Goal: Find specific page/section: Find specific page/section

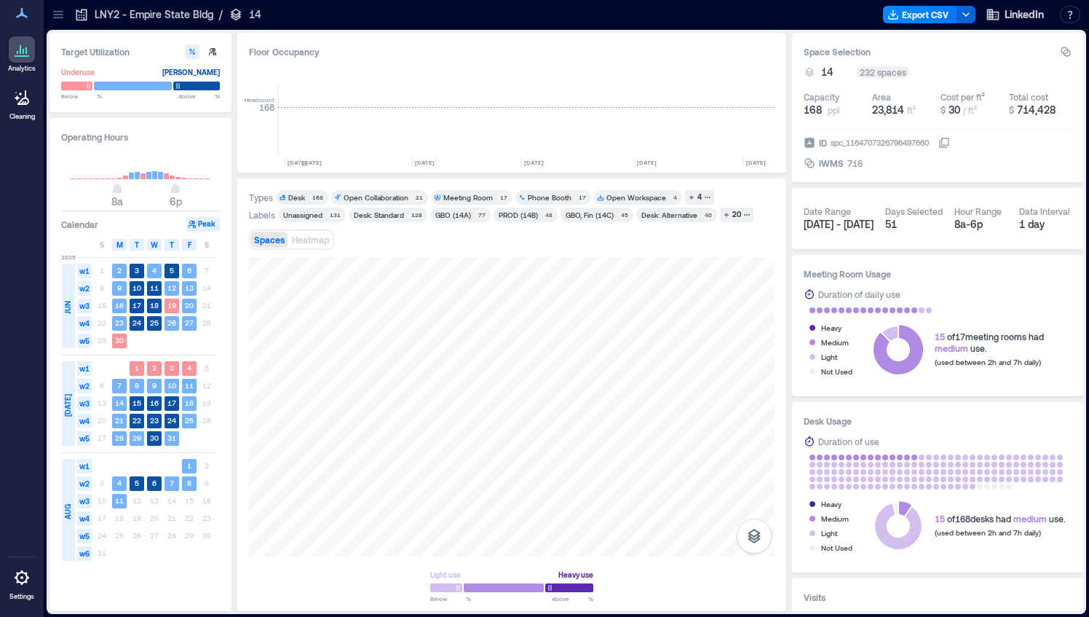
scroll to position [0, 2786]
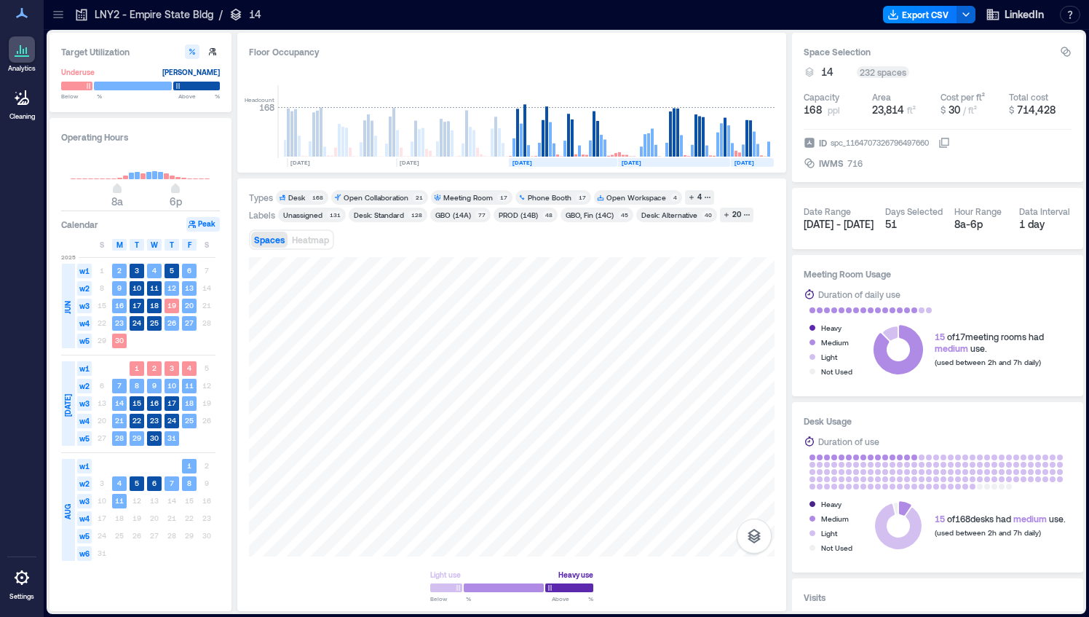
click at [53, 15] on icon at bounding box center [58, 14] width 15 height 15
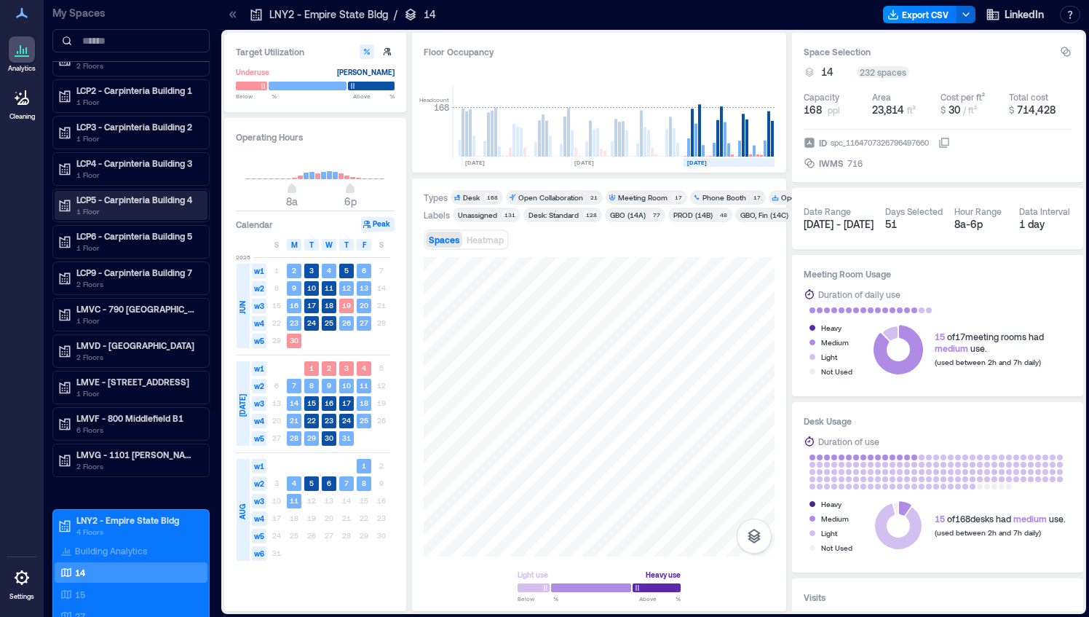
scroll to position [65, 0]
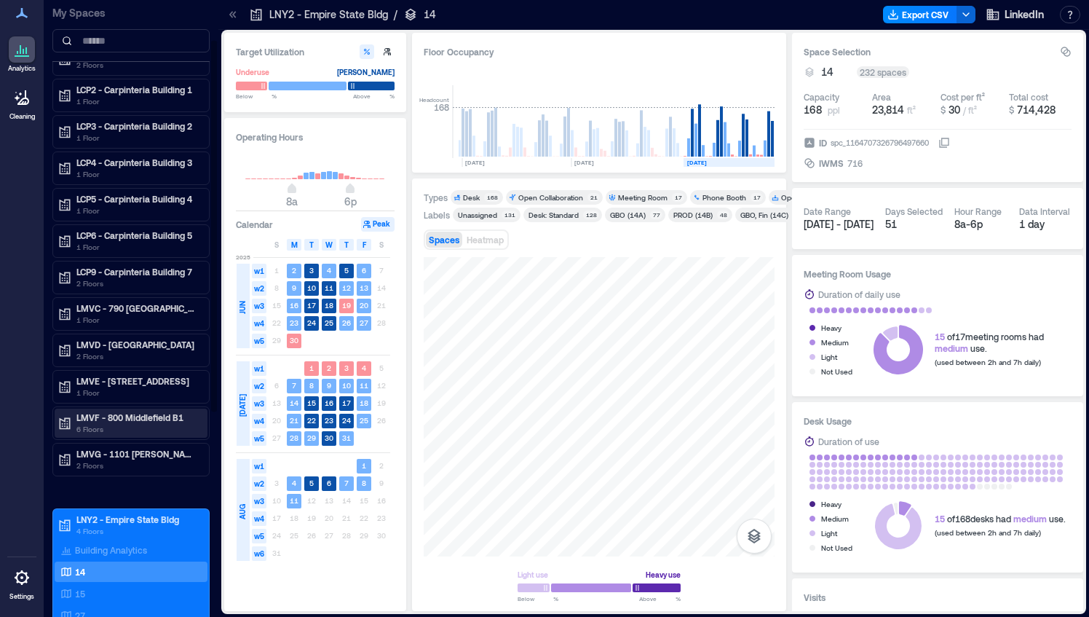
click at [89, 411] on p "LMVF - 800 Middlefield B1" at bounding box center [137, 417] width 122 height 12
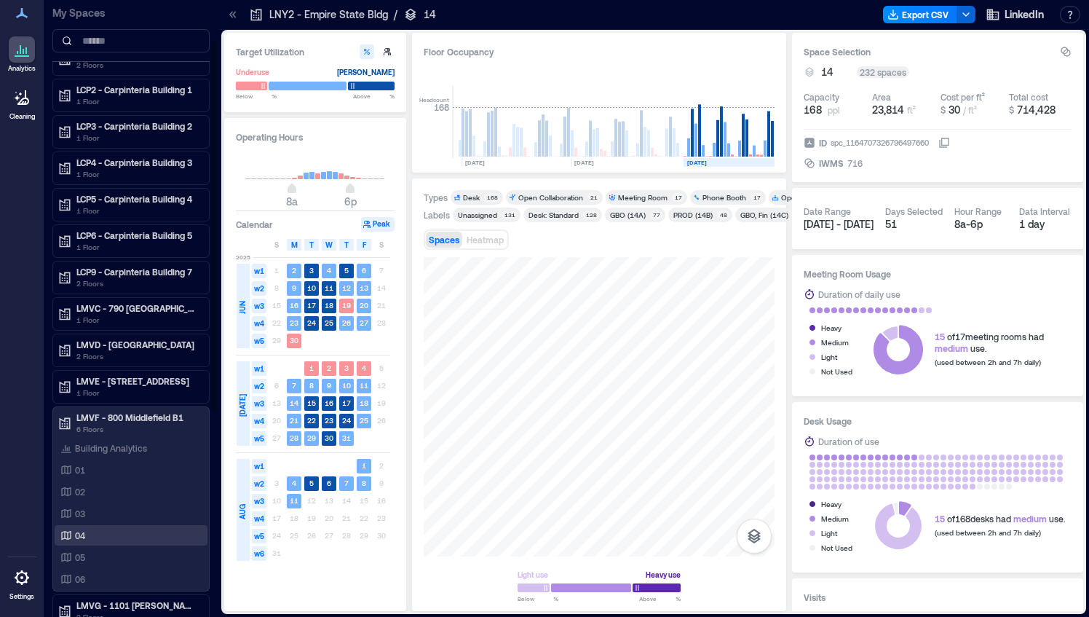
click at [82, 532] on p "04" at bounding box center [80, 535] width 10 height 12
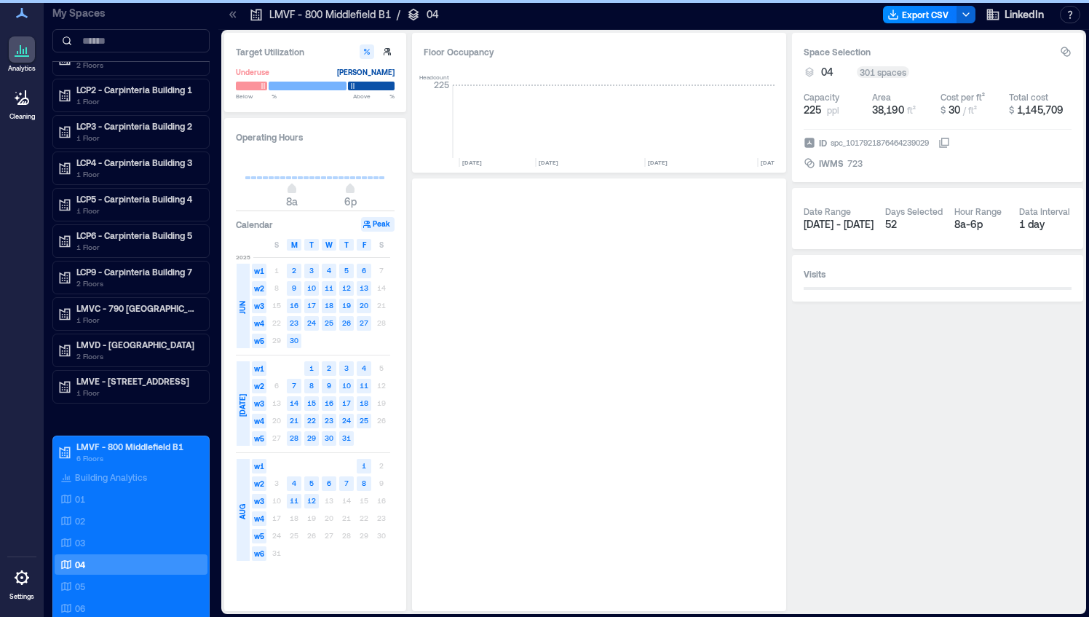
click at [234, 15] on icon at bounding box center [234, 14] width 4 height 7
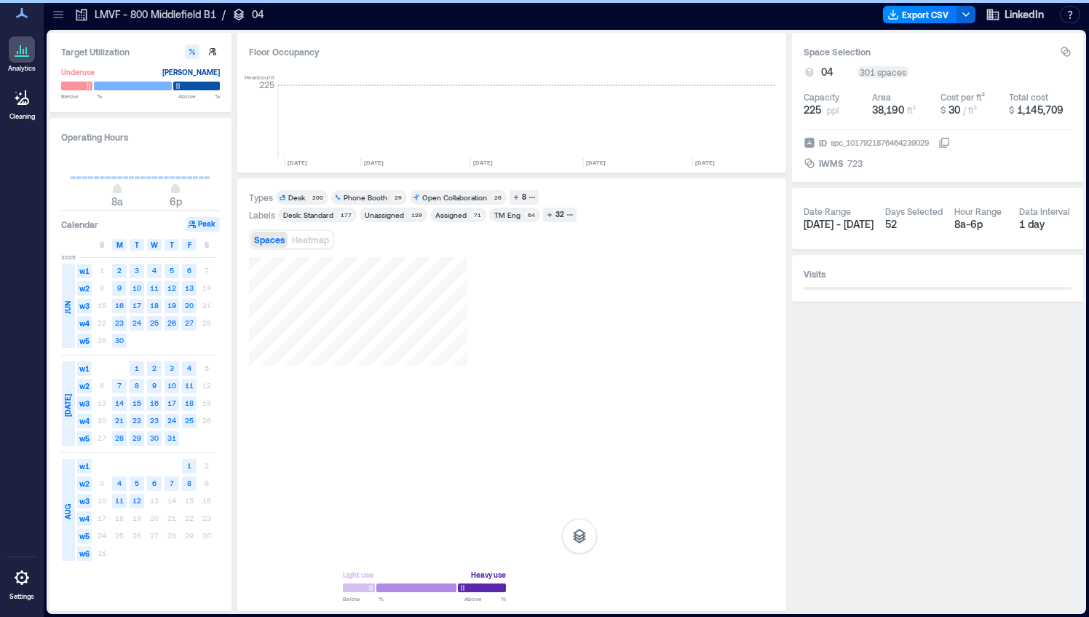
scroll to position [0, 4067]
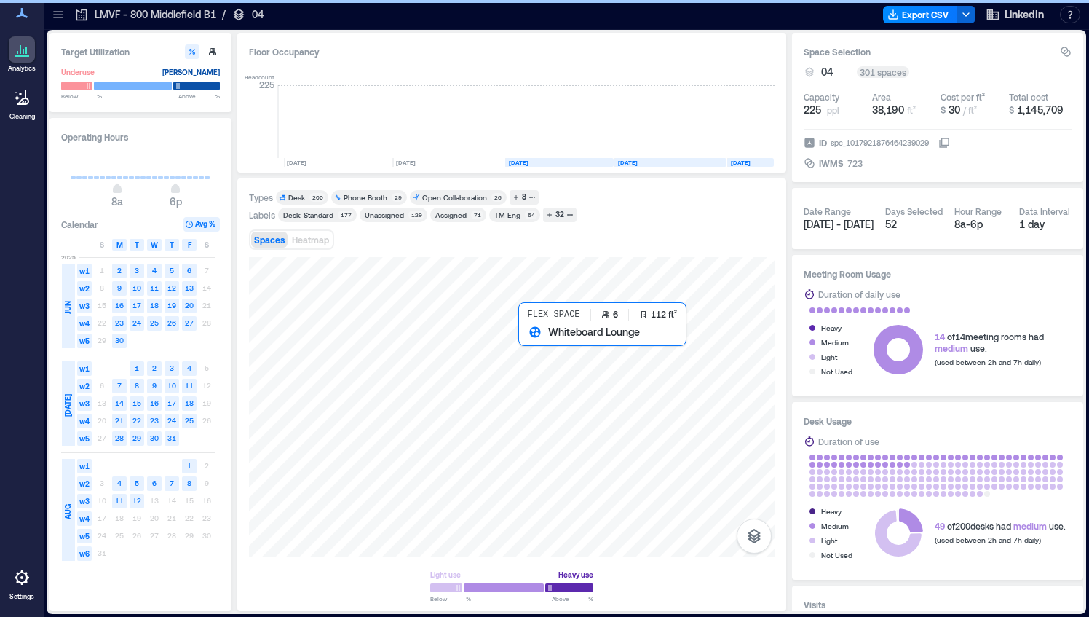
click at [533, 349] on div at bounding box center [512, 406] width 526 height 299
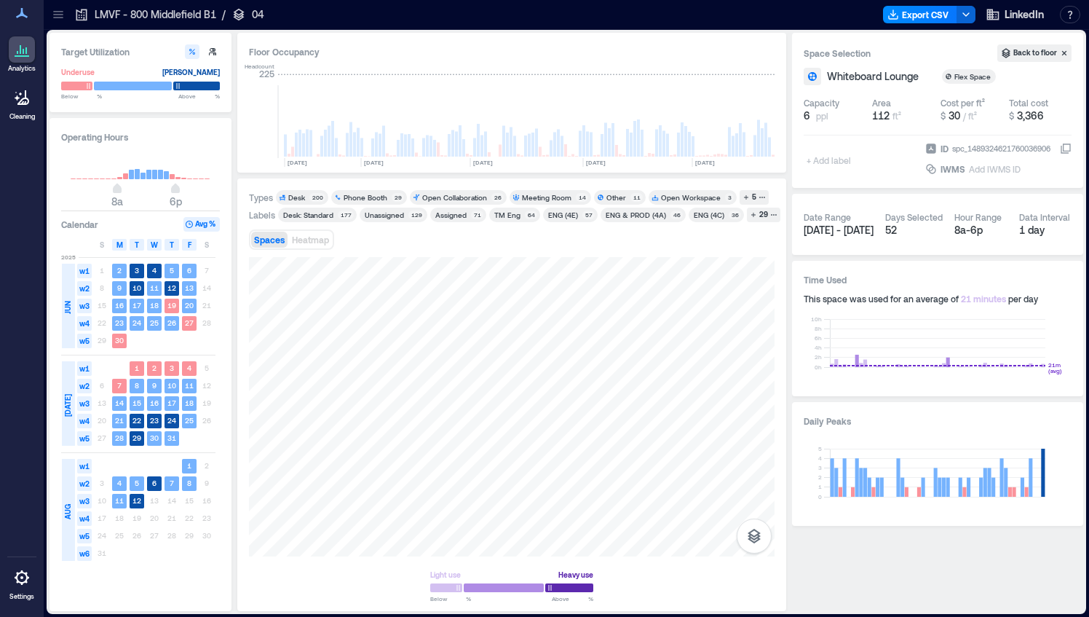
scroll to position [0, 4067]
